Goal: Task Accomplishment & Management: Manage account settings

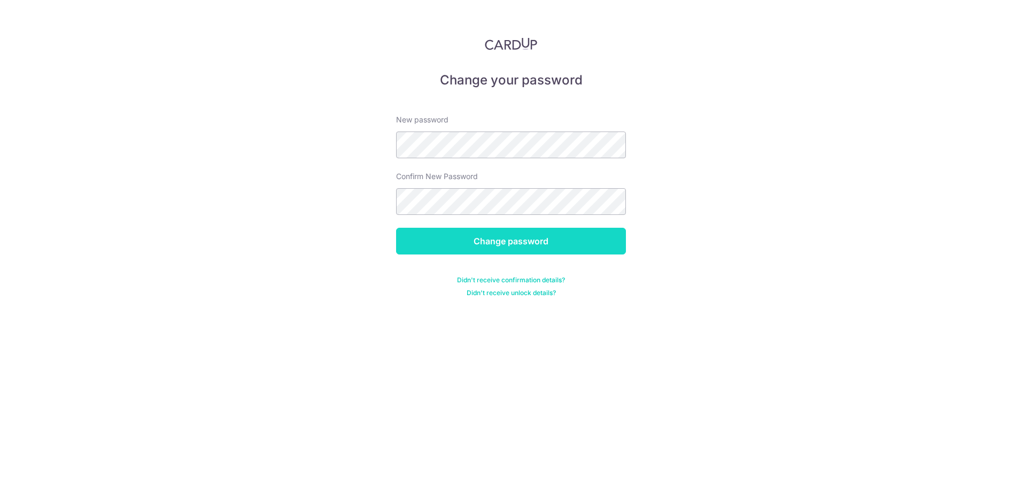
click at [514, 237] on input "Change password" at bounding box center [511, 241] width 230 height 27
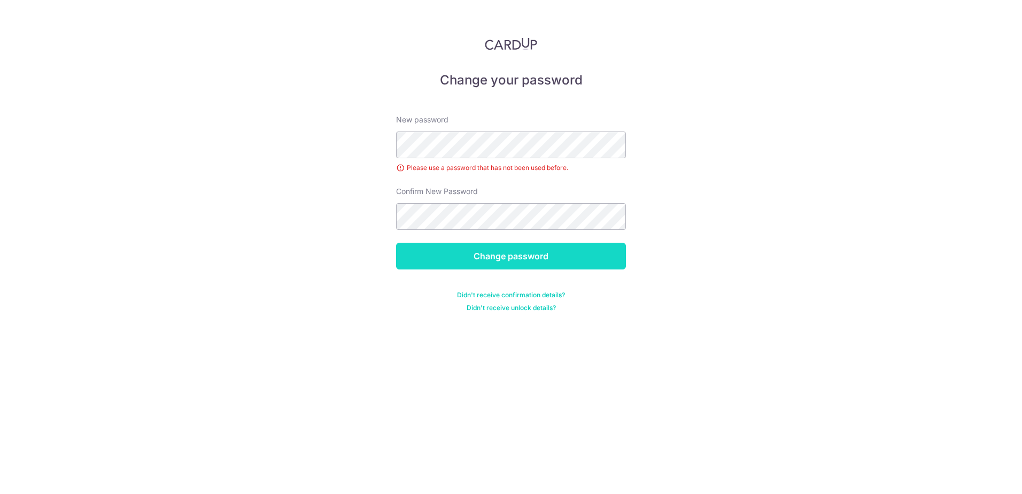
click at [511, 252] on input "Change password" at bounding box center [511, 256] width 230 height 27
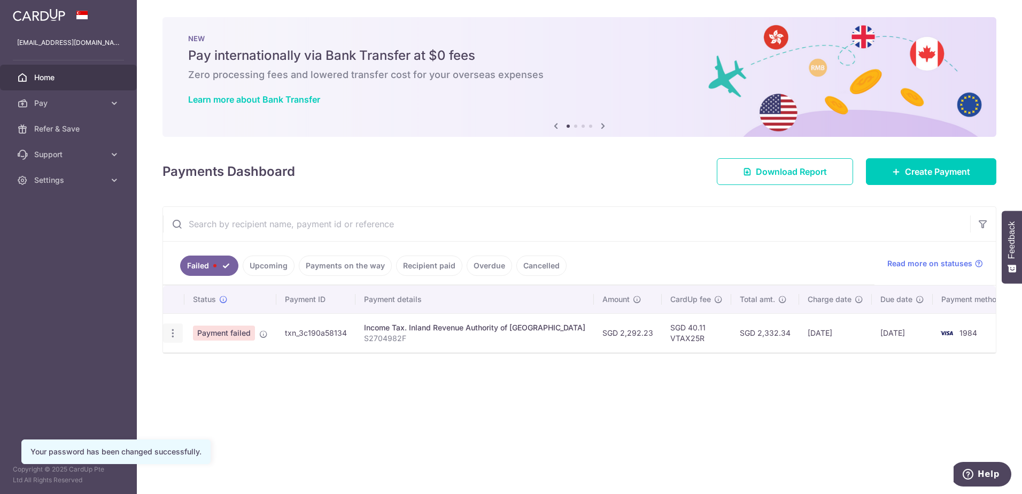
click at [172, 332] on icon "button" at bounding box center [172, 333] width 11 height 11
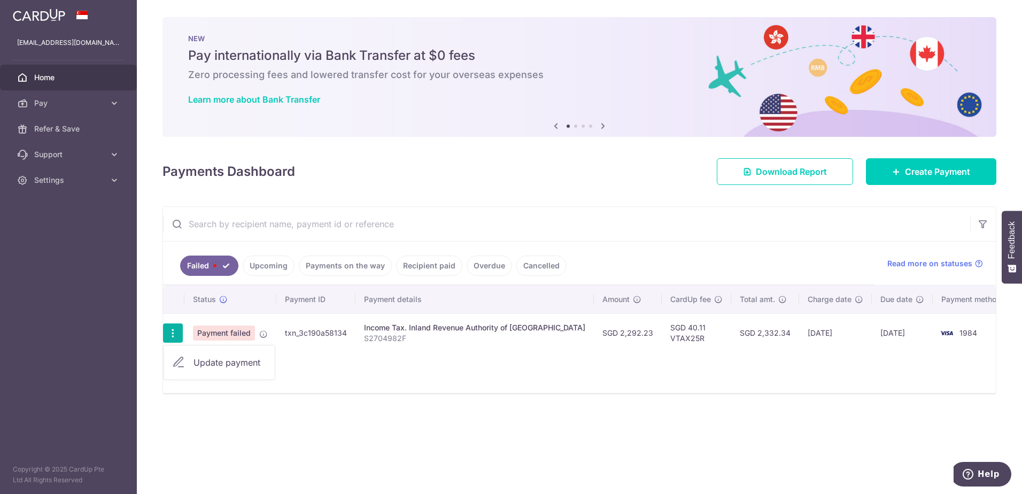
click at [214, 360] on span "Update payment" at bounding box center [230, 362] width 73 height 13
radio input "true"
type input "2,292.23"
type input "S2704982F"
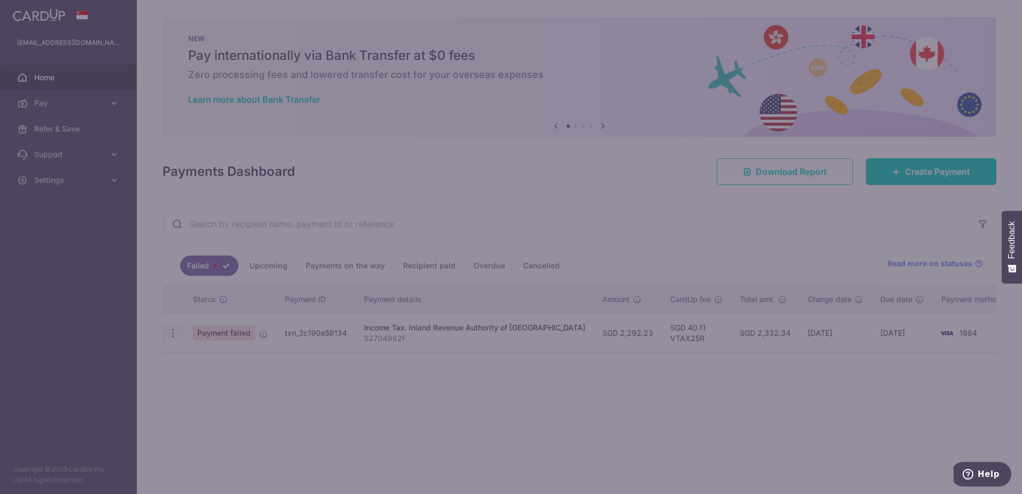
type input "VTAX25R"
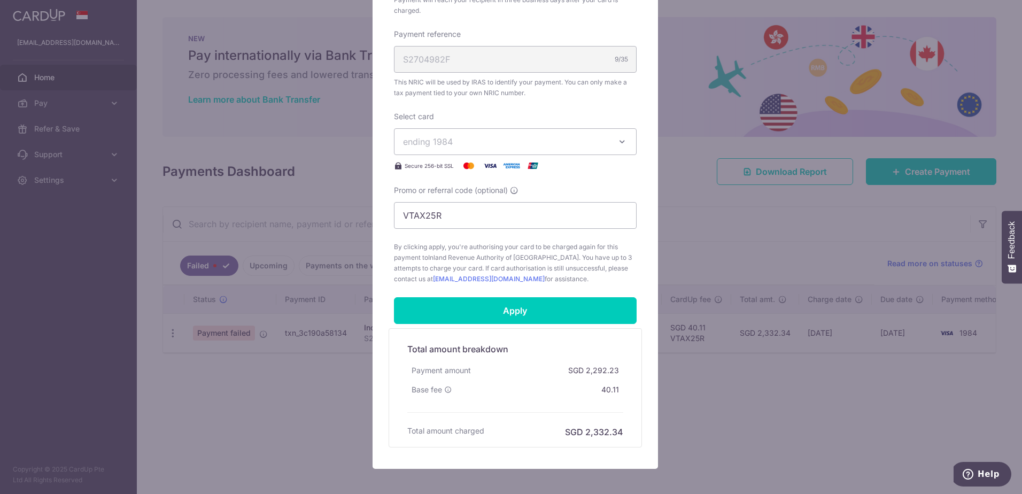
scroll to position [321, 0]
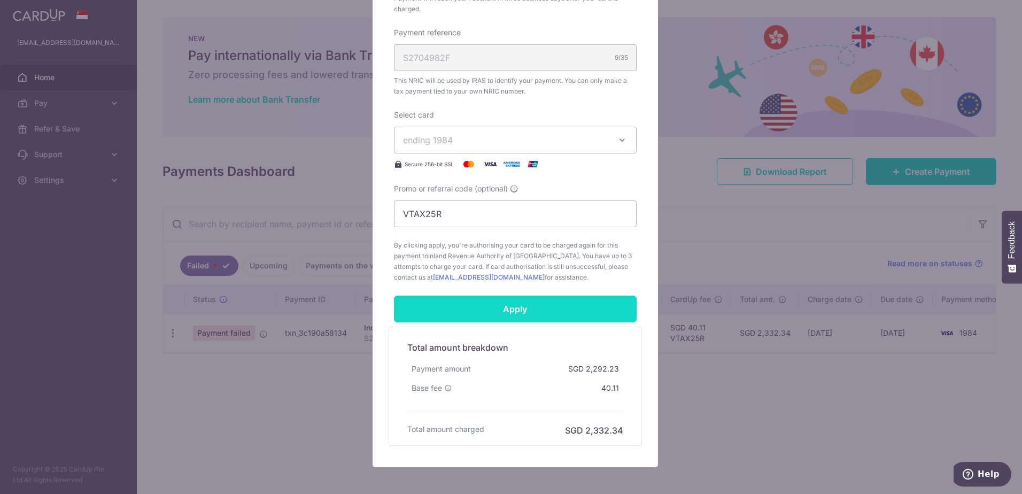
click at [515, 309] on input "Apply" at bounding box center [515, 309] width 243 height 27
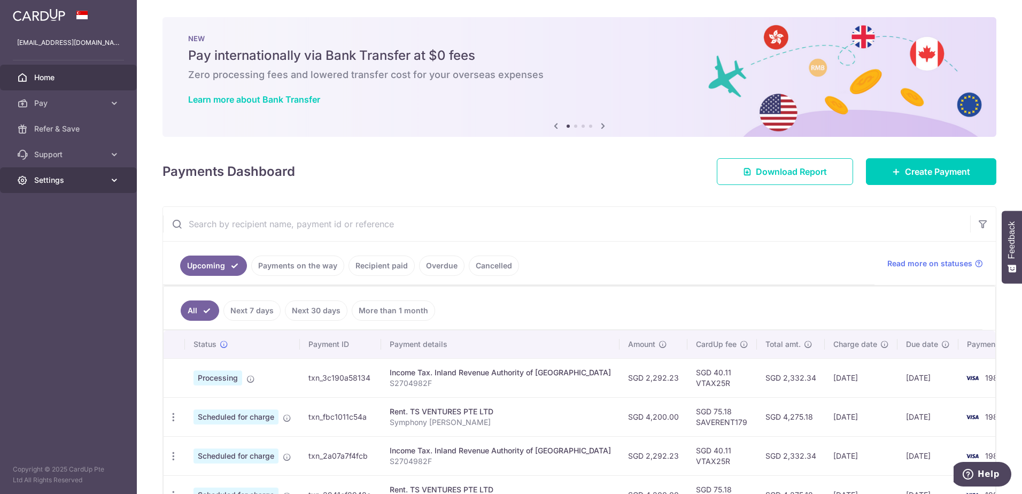
click at [109, 181] on link "Settings" at bounding box center [68, 180] width 137 height 26
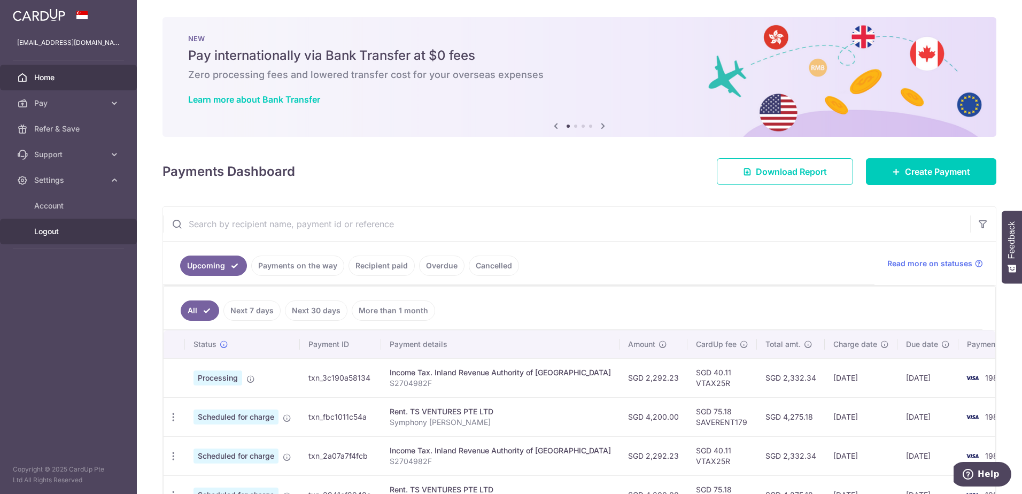
click at [58, 234] on span "Logout" at bounding box center [69, 231] width 71 height 11
